Goal: Task Accomplishment & Management: Manage account settings

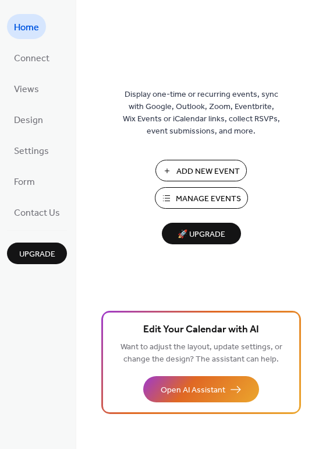
click at [187, 201] on span "Manage Events" at bounding box center [208, 199] width 65 height 12
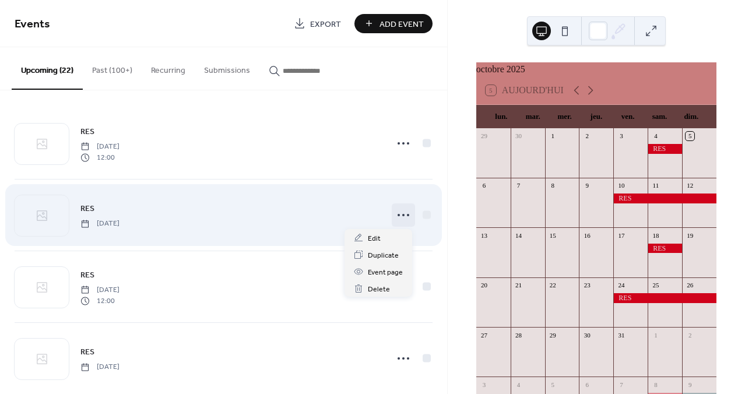
click at [409, 217] on icon at bounding box center [403, 215] width 19 height 19
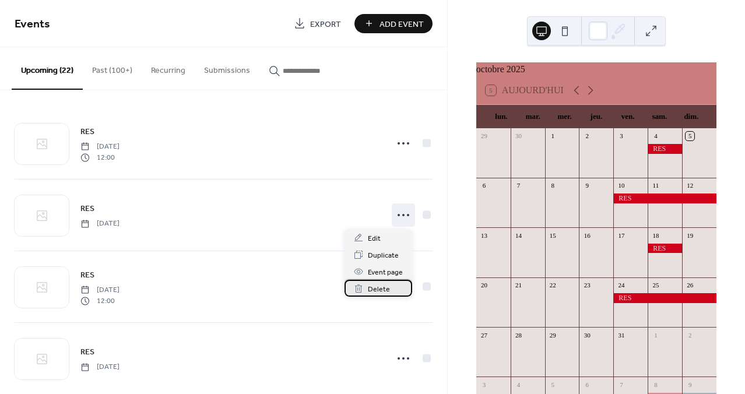
click at [371, 287] on span "Delete" at bounding box center [379, 289] width 22 height 12
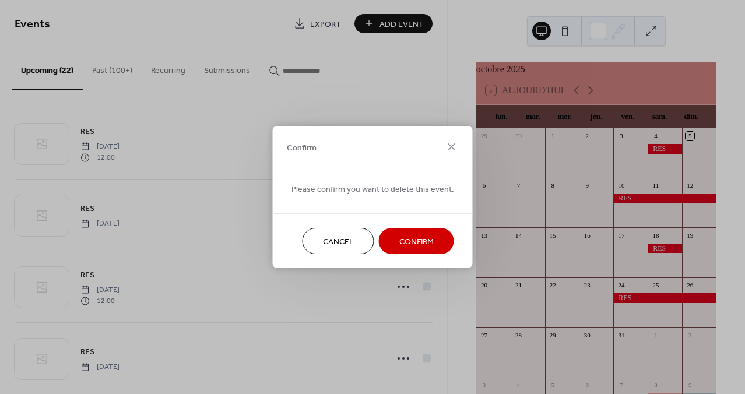
click at [409, 248] on span "Confirm" at bounding box center [416, 242] width 34 height 12
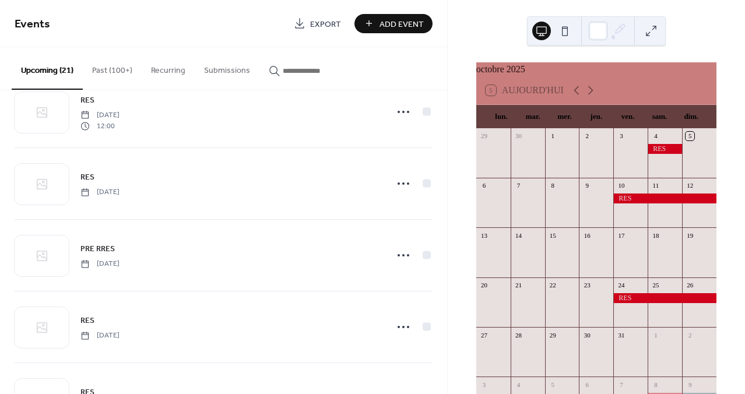
scroll to position [113, 0]
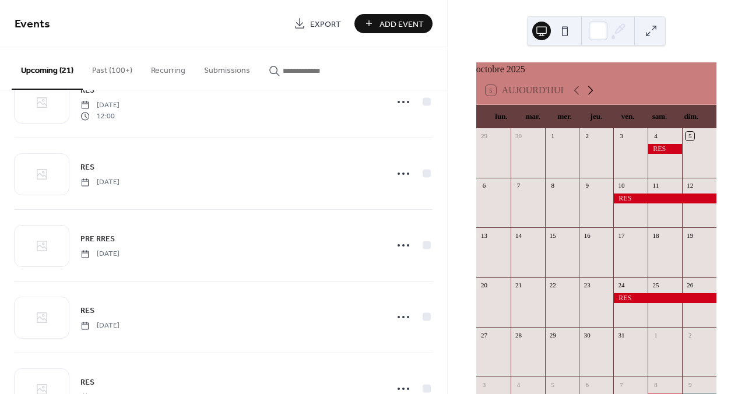
click at [593, 95] on icon at bounding box center [590, 90] width 5 height 9
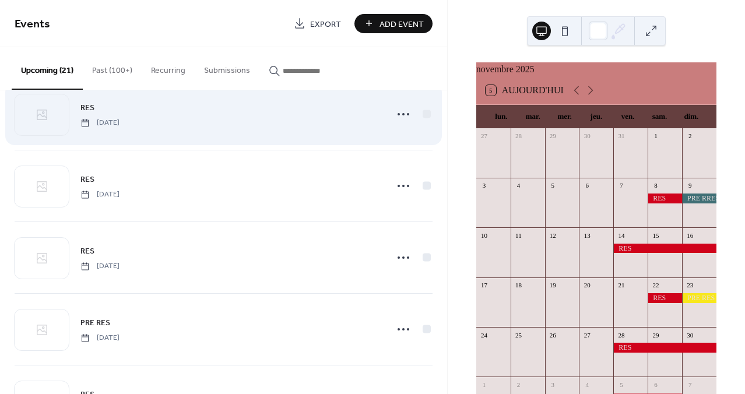
scroll to position [681, 0]
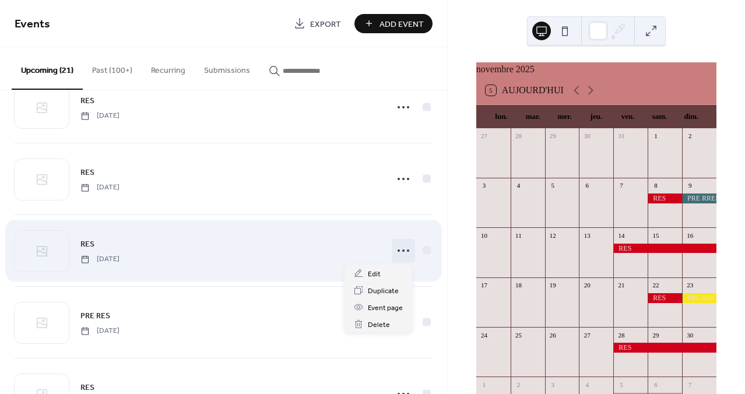
click at [399, 252] on icon at bounding box center [403, 250] width 19 height 19
click at [237, 258] on div "RES Friday, December 19, 2025" at bounding box center [229, 250] width 299 height 26
click at [402, 251] on icon at bounding box center [403, 250] width 19 height 19
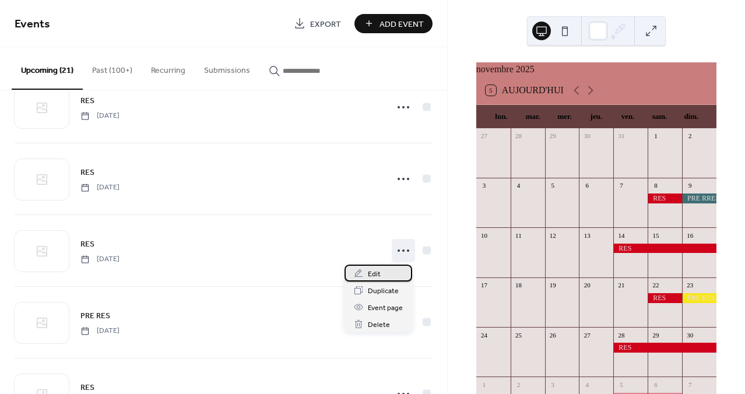
click at [378, 275] on span "Edit" at bounding box center [374, 274] width 13 height 12
